Goal: Find specific page/section: Find specific page/section

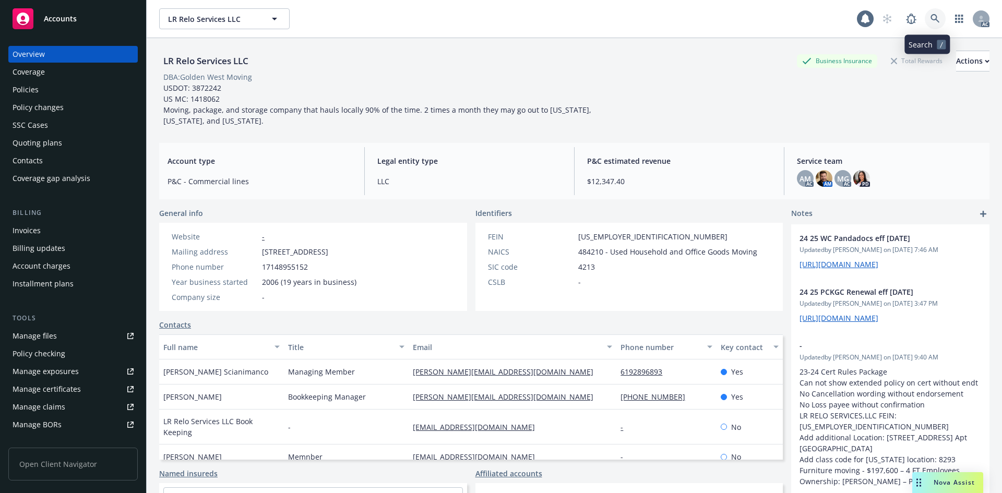
click at [930, 16] on icon at bounding box center [934, 18] width 9 height 9
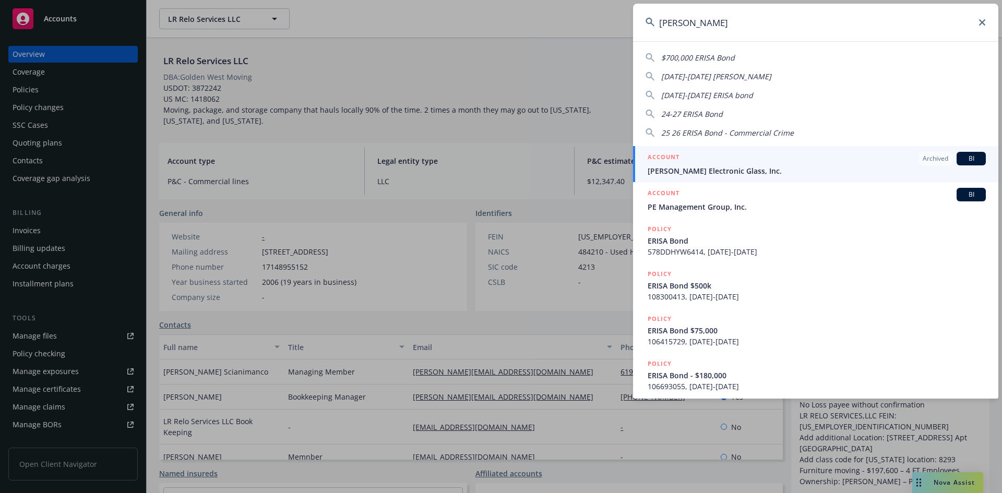
click at [691, 94] on span "[DATE]-[DATE] ERISA bond" at bounding box center [707, 95] width 92 height 10
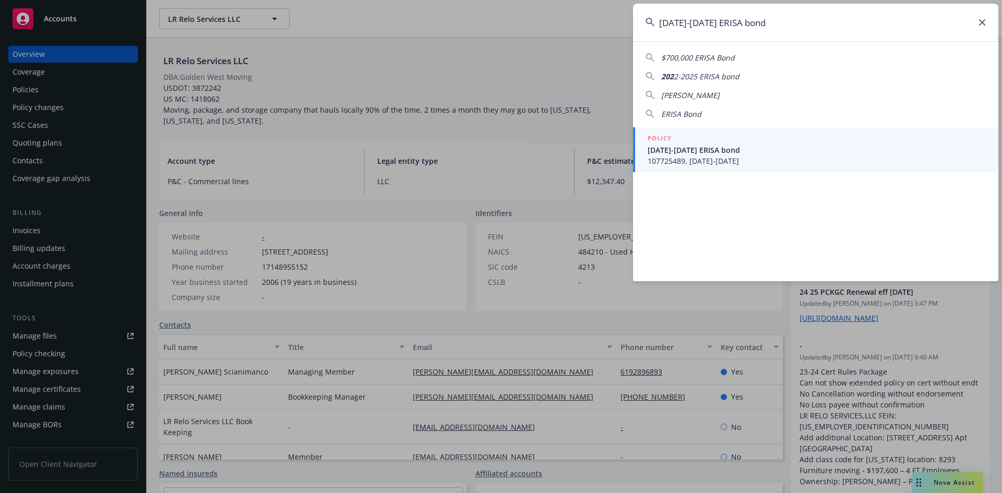
drag, startPoint x: 618, startPoint y: 15, endPoint x: 574, endPoint y: 13, distance: 43.9
click at [590, 14] on div "[DATE]-[DATE] ERISA bond $700,000 ERISA Bond 202 2-2025 ERISA bond ERISA BOND E…" at bounding box center [501, 246] width 1002 height 493
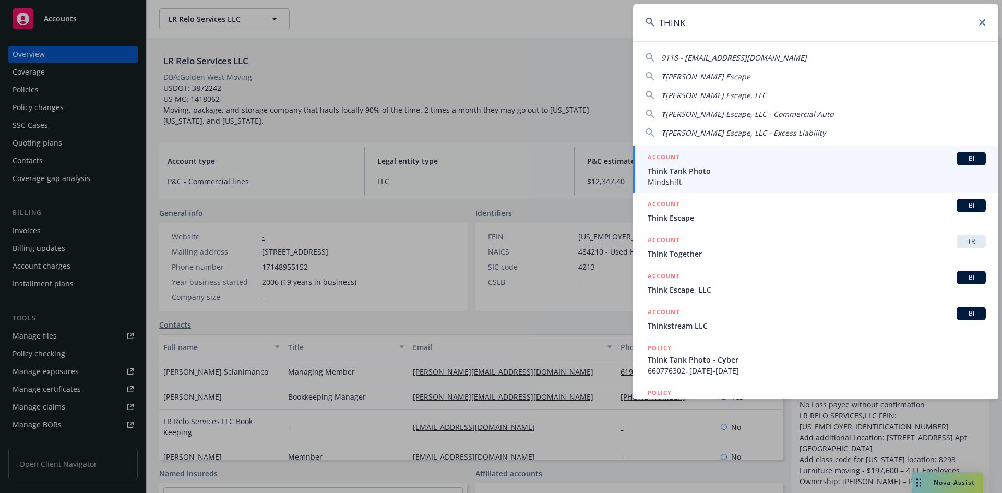
type input "THINK"
click at [666, 172] on span "Think Tank Photo" at bounding box center [817, 170] width 338 height 11
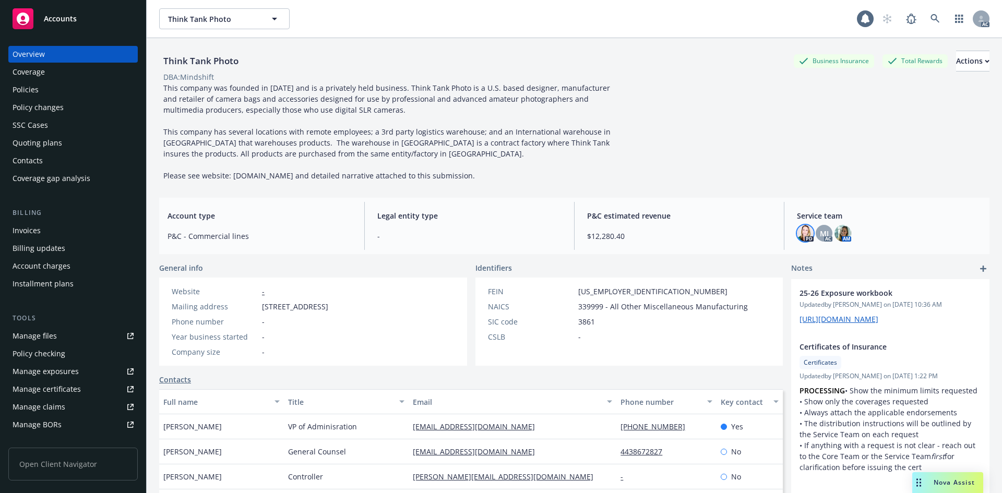
click at [800, 230] on img at bounding box center [805, 233] width 17 height 17
click at [820, 230] on span "MJ" at bounding box center [824, 233] width 9 height 11
click at [837, 233] on img at bounding box center [842, 233] width 17 height 17
click at [820, 236] on span "MJ" at bounding box center [824, 233] width 9 height 11
click at [758, 188] on div "Think Tank Photo Business Insurance Total Rewards Actions DBA: Mindshift This c…" at bounding box center [574, 113] width 830 height 151
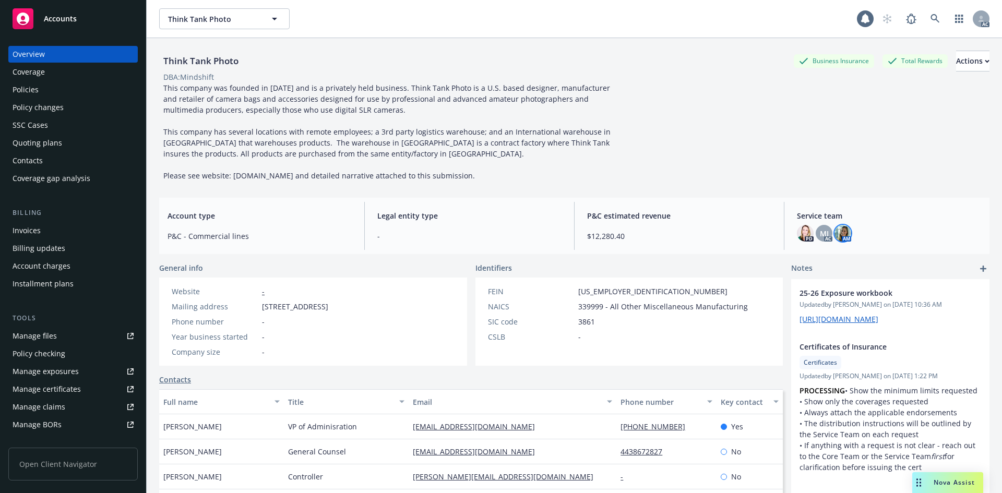
click at [837, 235] on img at bounding box center [842, 233] width 17 height 17
click at [823, 231] on div "MJ" at bounding box center [824, 233] width 17 height 17
click at [839, 233] on img at bounding box center [842, 233] width 17 height 17
click at [568, 443] on div "[EMAIL_ADDRESS][DOMAIN_NAME]" at bounding box center [513, 451] width 208 height 25
click at [930, 19] on icon at bounding box center [934, 18] width 9 height 9
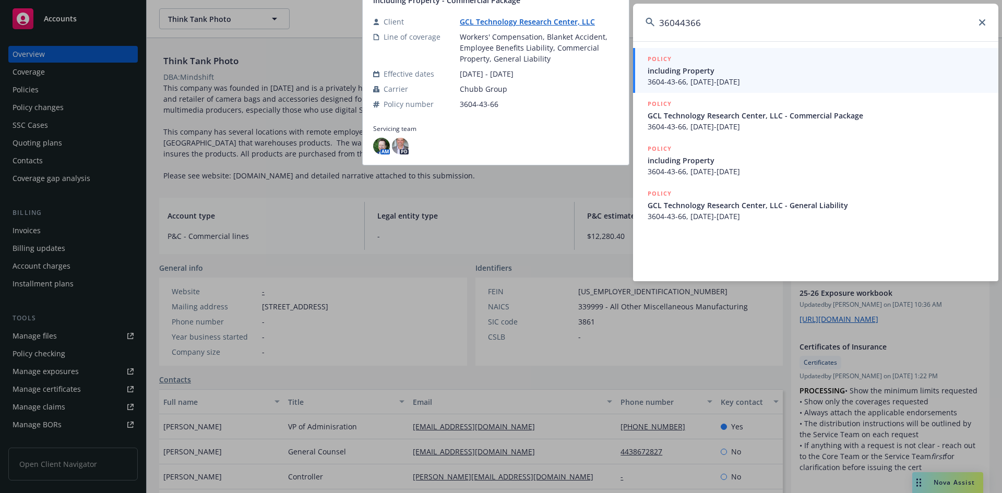
type input "36044366"
click at [684, 76] on span "3604-43-66, [DATE]-[DATE]" at bounding box center [817, 81] width 338 height 11
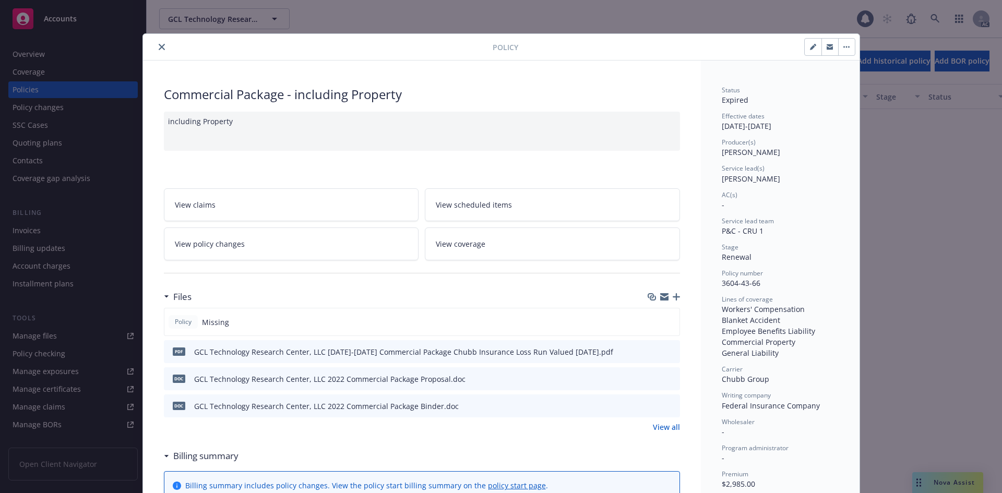
click at [159, 47] on icon "close" at bounding box center [162, 47] width 6 height 6
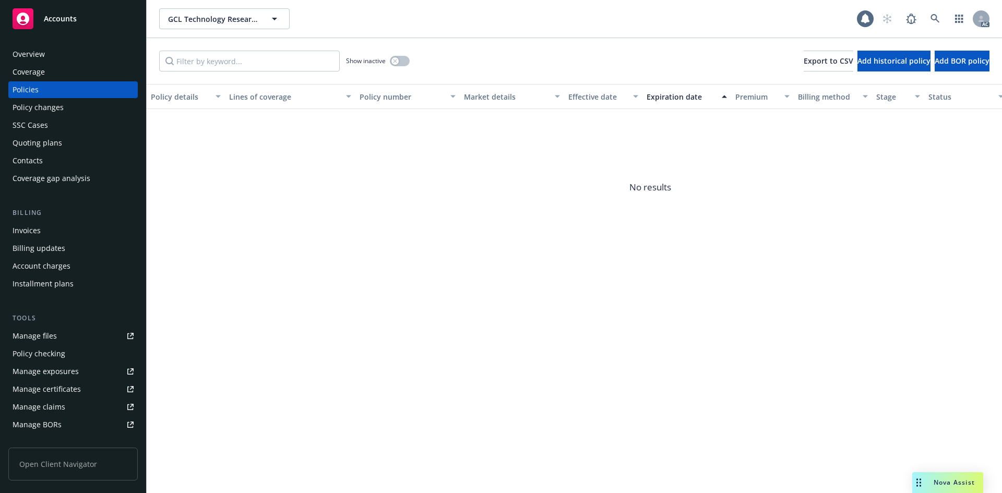
click at [621, 183] on span "No results" at bounding box center [650, 187] width 1007 height 157
